Goal: Transaction & Acquisition: Purchase product/service

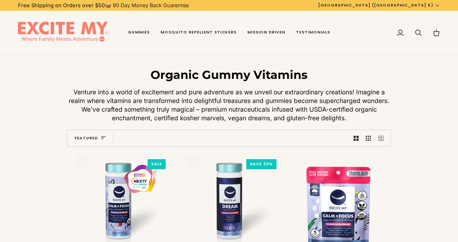
drag, startPoint x: 154, startPoint y: 74, endPoint x: 211, endPoint y: 77, distance: 57.4
click at [303, 103] on div "Organic Gummy Vitamins Venture into a world of excitement and pure adventure as…" at bounding box center [229, 95] width 324 height 55
drag, startPoint x: 154, startPoint y: 74, endPoint x: 225, endPoint y: 84, distance: 72.4
click at [225, 84] on div "Organic Gummy Vitamins Venture into a world of excitement and pure adventure as…" at bounding box center [229, 95] width 324 height 55
click at [255, 103] on p "Venture into a world of excitement and pure adventure as we unveil our extraord…" at bounding box center [229, 105] width 324 height 35
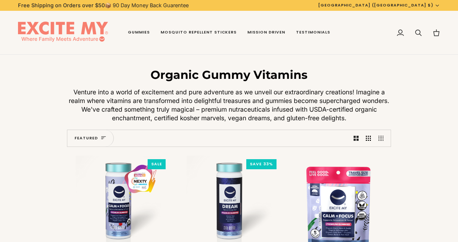
drag, startPoint x: 346, startPoint y: 120, endPoint x: 228, endPoint y: 95, distance: 121.2
click at [228, 95] on p "Venture into a world of excitement and pure adventure as we unveil our extraord…" at bounding box center [229, 105] width 324 height 35
click at [185, 101] on p "Venture into a world of excitement and pure adventure as we unveil our extraord…" at bounding box center [229, 105] width 324 height 35
click at [154, 75] on h1 "Organic Gummy Vitamins" at bounding box center [229, 75] width 324 height 14
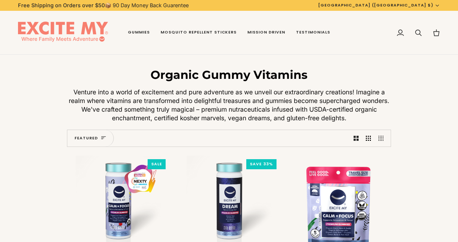
click at [154, 75] on h1 "Organic Gummy Vitamins" at bounding box center [229, 75] width 324 height 14
click at [70, 37] on img at bounding box center [63, 33] width 90 height 22
click at [94, 94] on p "Venture into a world of excitement and pure adventure as we unveil our extraord…" at bounding box center [229, 105] width 324 height 35
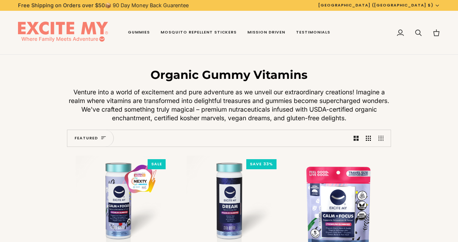
click at [94, 94] on p "Venture into a world of excitement and pure adventure as we unveil our extraord…" at bounding box center [229, 105] width 324 height 35
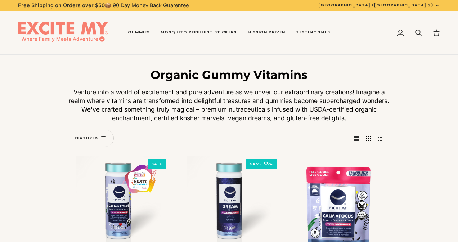
drag, startPoint x: 74, startPoint y: 91, endPoint x: 323, endPoint y: 114, distance: 250.1
click at [323, 114] on p "Venture into a world of excitement and pure adventure as we unveil our extraord…" at bounding box center [229, 105] width 324 height 35
